Goal: Task Accomplishment & Management: Manage account settings

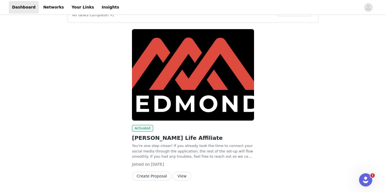
click at [182, 172] on button "View" at bounding box center [182, 176] width 18 height 9
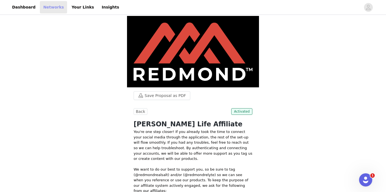
click at [49, 7] on link "Networks" at bounding box center [53, 7] width 27 height 12
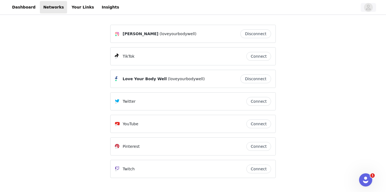
click at [367, 9] on icon "avatar" at bounding box center [368, 7] width 5 height 9
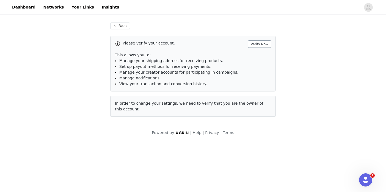
click at [260, 42] on button "Verify Now" at bounding box center [259, 43] width 23 height 7
